Goal: Task Accomplishment & Management: Complete application form

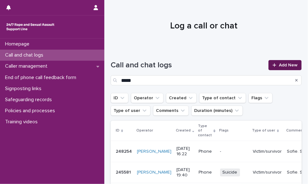
click at [284, 69] on link "Add New" at bounding box center [285, 65] width 33 height 10
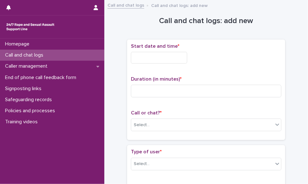
click at [166, 57] on input "text" at bounding box center [159, 58] width 56 height 12
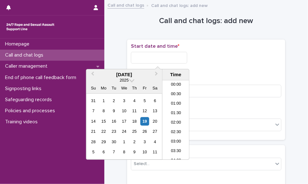
scroll to position [297, 0]
drag, startPoint x: 178, startPoint y: 101, endPoint x: 177, endPoint y: 86, distance: 14.6
click at [178, 101] on li "16:30" at bounding box center [176, 100] width 27 height 9
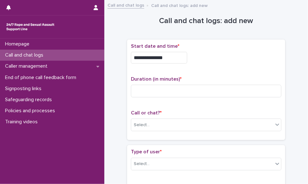
click at [178, 61] on input "**********" at bounding box center [159, 58] width 56 height 12
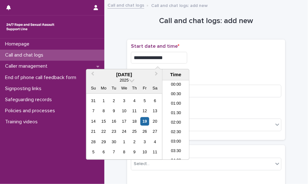
scroll to position [278, 0]
type input "**********"
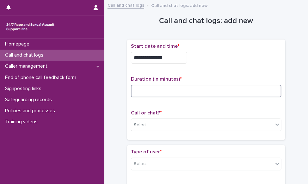
click at [211, 91] on input at bounding box center [206, 91] width 151 height 13
type input "**"
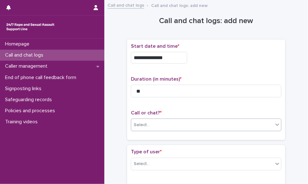
click at [191, 125] on div "Select..." at bounding box center [202, 125] width 142 height 10
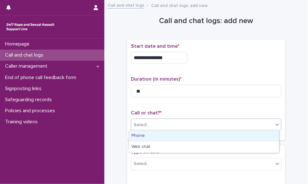
click at [177, 138] on div "Phone" at bounding box center [204, 136] width 150 height 11
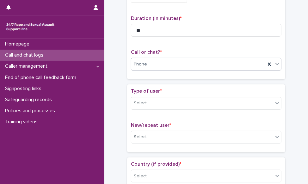
scroll to position [63, 0]
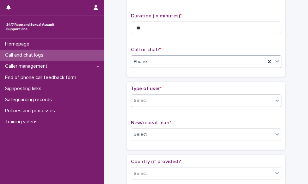
click at [150, 97] on div "Select..." at bounding box center [202, 101] width 142 height 10
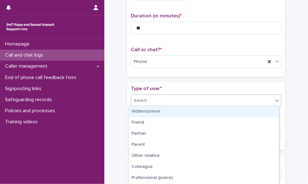
click at [153, 113] on div "Victim/survivor" at bounding box center [204, 111] width 150 height 11
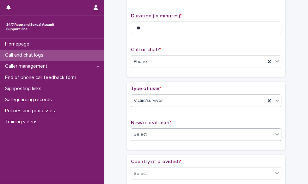
click at [149, 132] on div "Select..." at bounding box center [202, 134] width 142 height 10
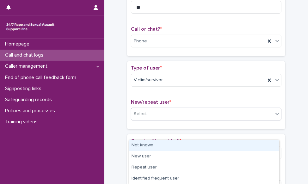
scroll to position [95, 0]
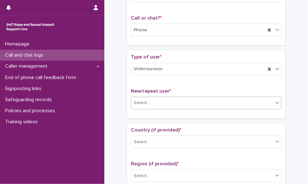
click at [135, 102] on div "Select..." at bounding box center [142, 103] width 16 height 7
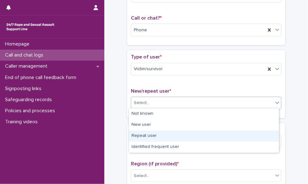
click at [152, 131] on div "Repeat user" at bounding box center [204, 136] width 150 height 11
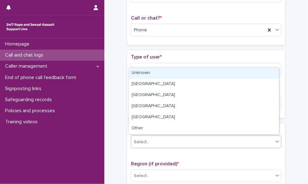
click at [149, 143] on div "Select..." at bounding box center [202, 142] width 142 height 10
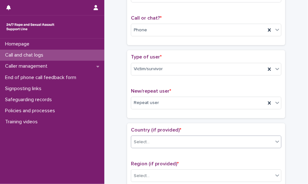
click at [163, 139] on div "Select..." at bounding box center [202, 142] width 142 height 10
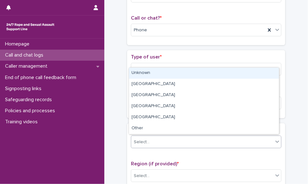
click at [148, 73] on div "Unknown" at bounding box center [204, 73] width 150 height 11
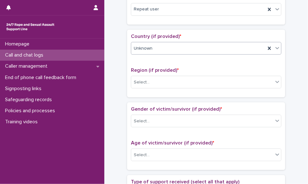
scroll to position [190, 0]
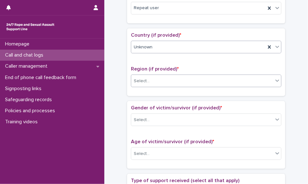
click at [158, 76] on div "Select..." at bounding box center [202, 81] width 142 height 10
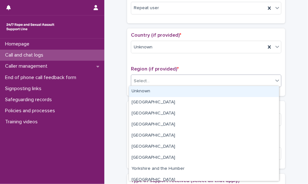
click at [157, 90] on div "Unknown" at bounding box center [204, 91] width 150 height 11
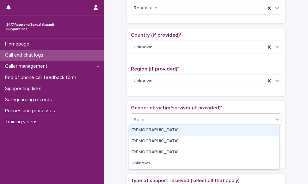
click at [149, 121] on div "Select..." at bounding box center [202, 120] width 142 height 10
click at [147, 128] on div "[DEMOGRAPHIC_DATA]" at bounding box center [204, 130] width 150 height 11
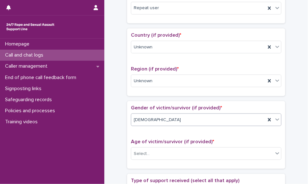
scroll to position [221, 0]
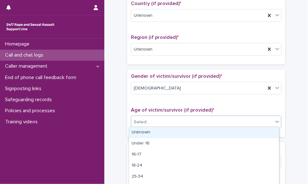
click at [150, 118] on div "Select..." at bounding box center [202, 122] width 142 height 10
click at [148, 131] on div "Unknown" at bounding box center [204, 132] width 150 height 11
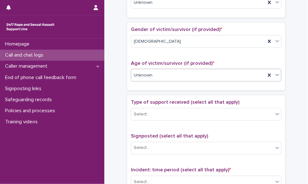
scroll to position [285, 0]
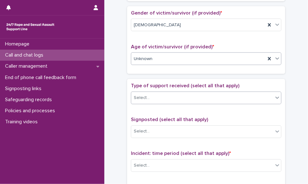
click at [154, 99] on div "Select..." at bounding box center [202, 98] width 142 height 10
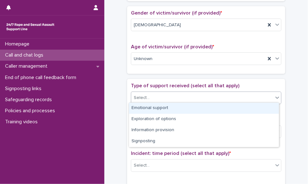
click at [151, 109] on div "Emotional support" at bounding box center [204, 108] width 150 height 11
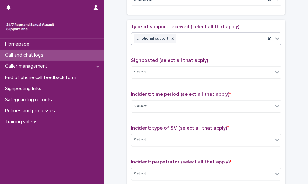
scroll to position [348, 0]
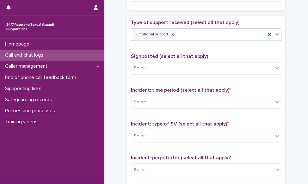
drag, startPoint x: 191, startPoint y: 41, endPoint x: 193, endPoint y: 37, distance: 4.4
click at [191, 40] on div "Type of support received (select all that apply) option Emotional support, sele…" at bounding box center [206, 33] width 151 height 26
click at [193, 37] on div "Emotional support" at bounding box center [198, 34] width 134 height 11
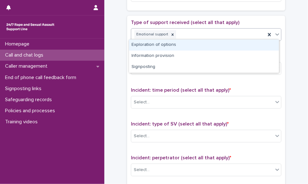
click at [190, 45] on div "Exploration of options" at bounding box center [204, 45] width 150 height 11
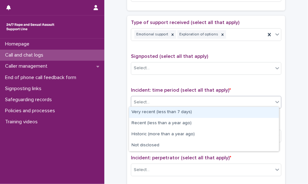
click at [178, 102] on div "Select..." at bounding box center [202, 102] width 142 height 10
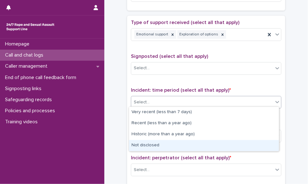
click at [169, 143] on div "Not disclosed" at bounding box center [204, 145] width 150 height 11
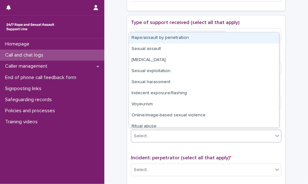
click at [170, 133] on div "Select..." at bounding box center [202, 136] width 142 height 10
click at [175, 38] on div "Rape/assault by penetration" at bounding box center [204, 38] width 150 height 11
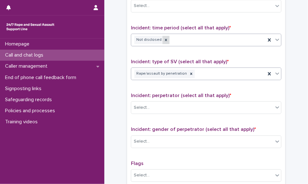
scroll to position [443, 0]
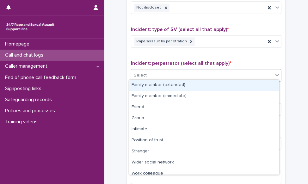
click at [162, 72] on div "Select..." at bounding box center [202, 75] width 142 height 10
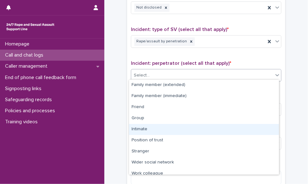
scroll to position [27, 0]
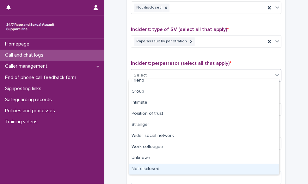
click at [154, 168] on div "Not disclosed" at bounding box center [204, 169] width 150 height 11
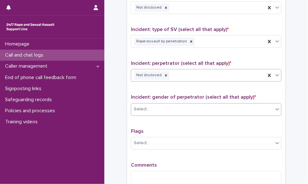
click at [182, 106] on div "Select..." at bounding box center [202, 109] width 142 height 10
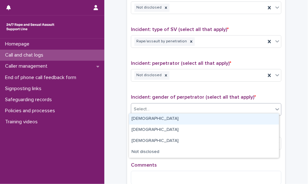
drag, startPoint x: 171, startPoint y: 118, endPoint x: 176, endPoint y: 118, distance: 4.8
click at [171, 118] on div "[DEMOGRAPHIC_DATA]" at bounding box center [204, 119] width 150 height 11
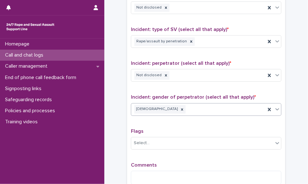
click at [205, 108] on div "[DEMOGRAPHIC_DATA]" at bounding box center [198, 109] width 134 height 11
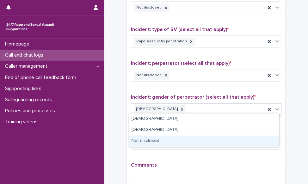
click at [171, 141] on div "Not disclosed" at bounding box center [204, 141] width 150 height 11
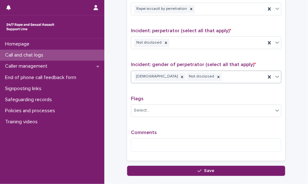
scroll to position [506, 0]
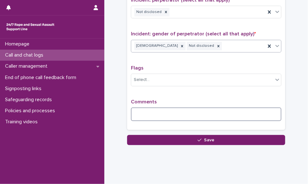
click at [153, 111] on textarea at bounding box center [206, 115] width 151 height 14
click at [181, 45] on icon at bounding box center [182, 46] width 2 height 2
click at [159, 112] on textarea at bounding box center [206, 115] width 151 height 14
drag, startPoint x: 182, startPoint y: 114, endPoint x: 306, endPoint y: 98, distance: 124.7
click at [183, 113] on textarea at bounding box center [206, 115] width 151 height 14
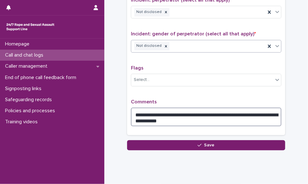
click at [254, 119] on textarea "**********" at bounding box center [206, 117] width 151 height 19
click at [166, 118] on textarea "**********" at bounding box center [206, 117] width 151 height 19
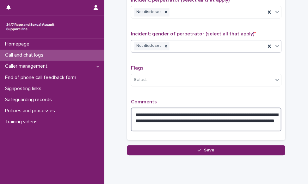
click at [241, 122] on textarea "**********" at bounding box center [206, 120] width 151 height 24
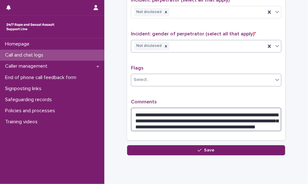
type textarea "**********"
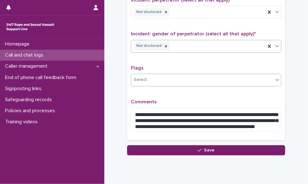
click at [157, 75] on div "Select..." at bounding box center [202, 80] width 142 height 10
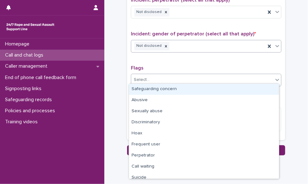
click at [176, 42] on div "Not disclosed" at bounding box center [198, 45] width 134 height 11
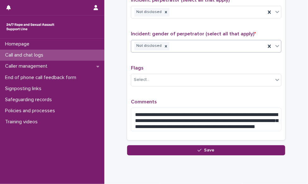
click at [176, 42] on div "Not disclosed" at bounding box center [198, 45] width 134 height 11
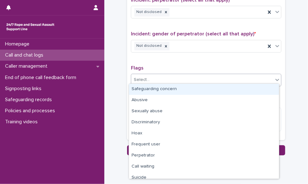
click at [162, 79] on div "Select..." at bounding box center [202, 80] width 142 height 10
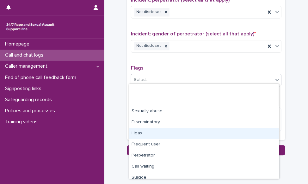
scroll to position [38, 0]
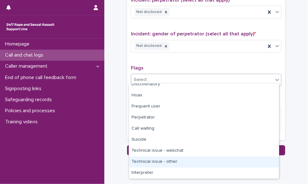
click at [171, 161] on div "Technical issue - other" at bounding box center [204, 162] width 150 height 11
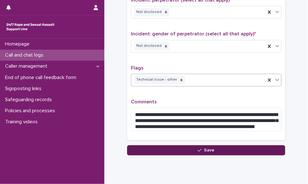
click at [255, 150] on button "Save" at bounding box center [206, 150] width 158 height 10
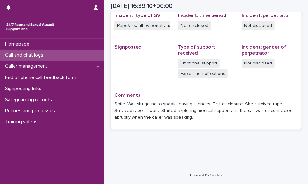
scroll to position [167, 0]
click at [193, 154] on div "Loading... Saving… Loading... Saving… [DATE] 16:39:10+00:00 [DATE] 17:39 Sorry,…" at bounding box center [206, 1] width 204 height 329
click at [54, 57] on div "Call and chat logs" at bounding box center [52, 55] width 104 height 11
